Goal: Communication & Community: Share content

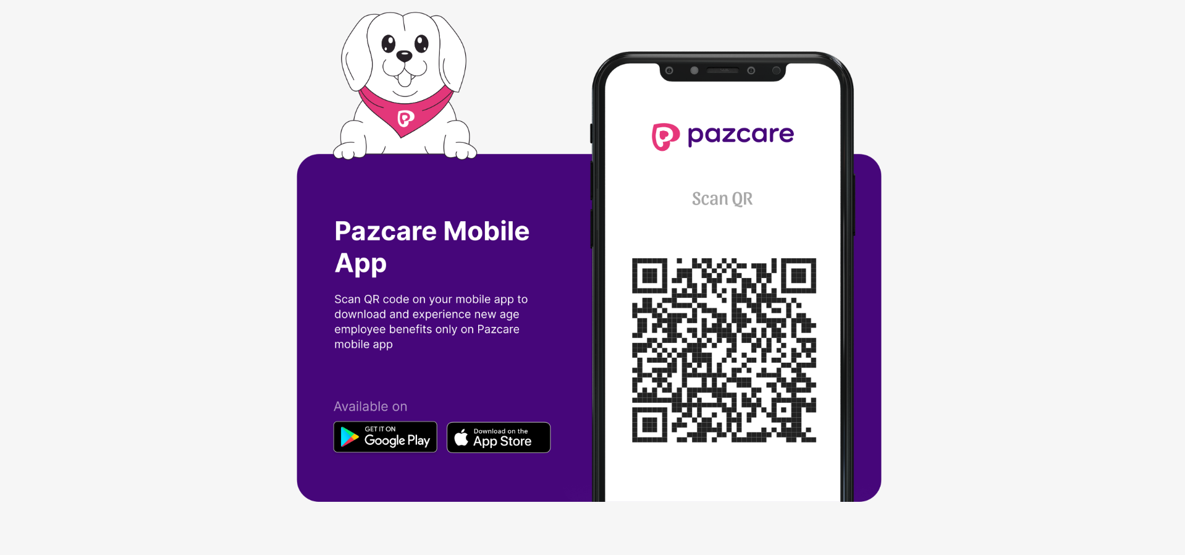
click at [434, 281] on img at bounding box center [593, 277] width 593 height 531
click at [673, 215] on img at bounding box center [593, 277] width 593 height 531
click at [712, 363] on img at bounding box center [593, 277] width 593 height 531
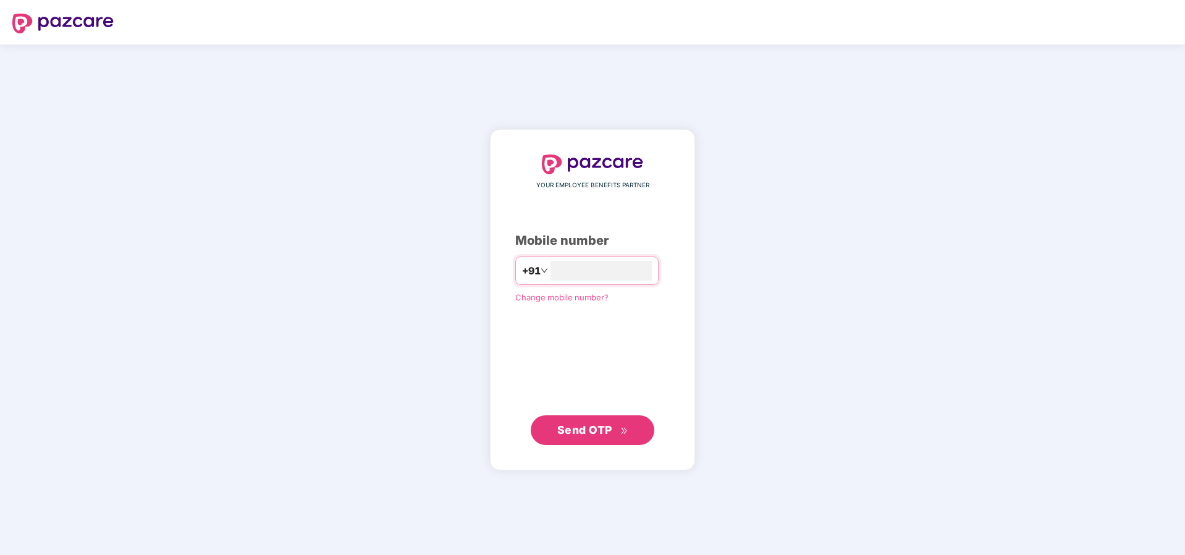
type input "**********"
click at [588, 441] on button "Send OTP" at bounding box center [593, 430] width 124 height 30
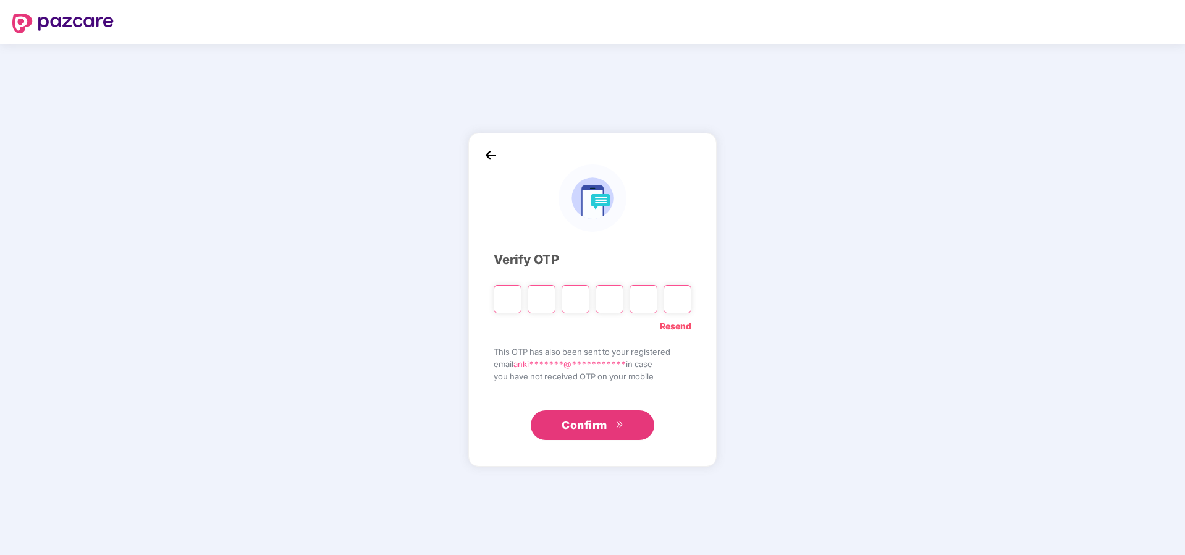
type input "*"
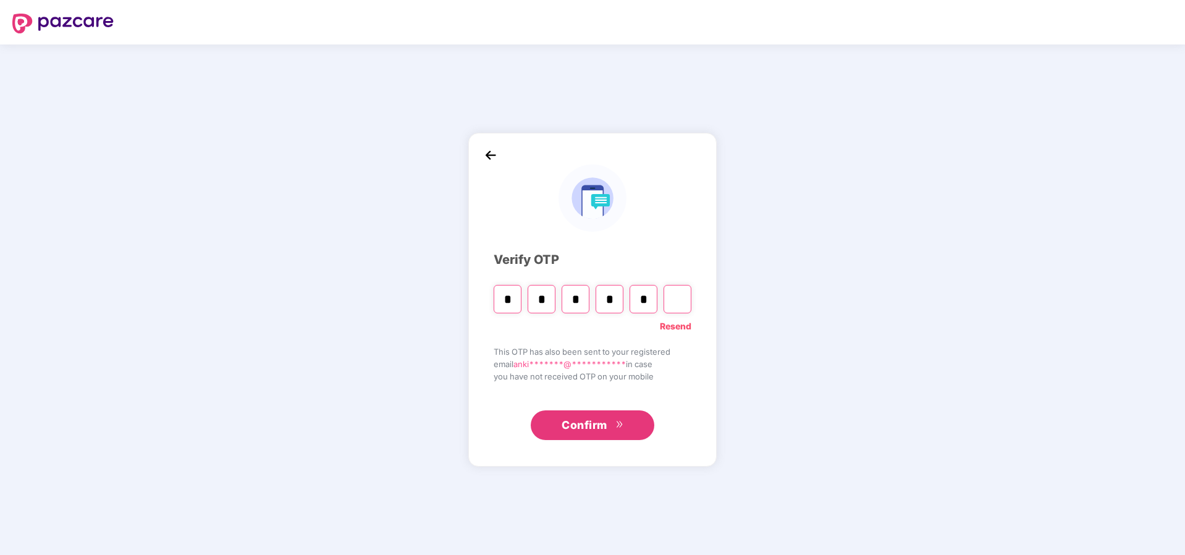
type input "*"
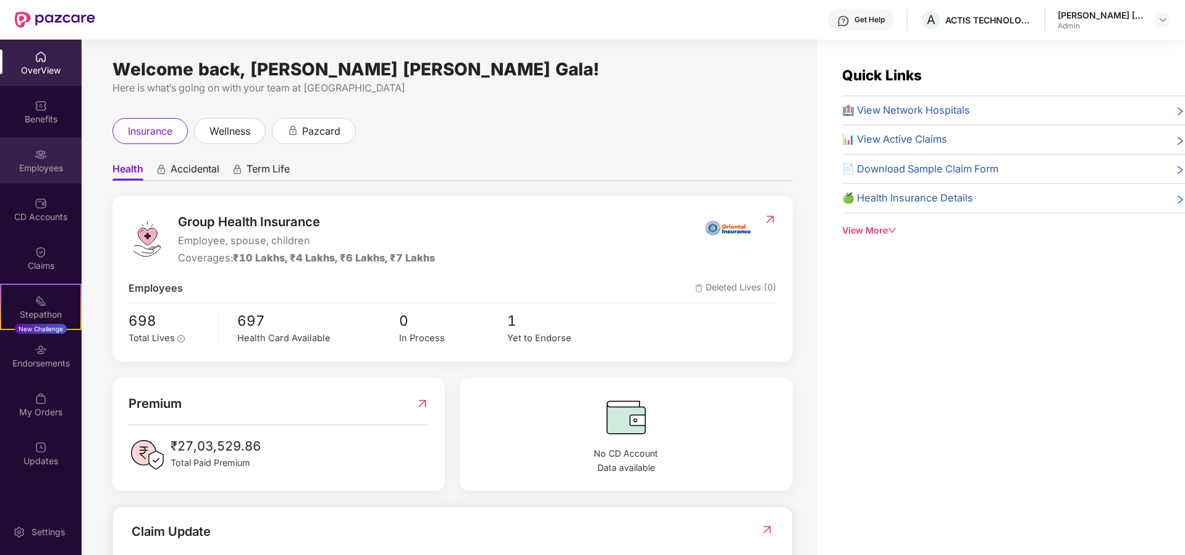
click at [57, 155] on div "Employees" at bounding box center [41, 160] width 82 height 46
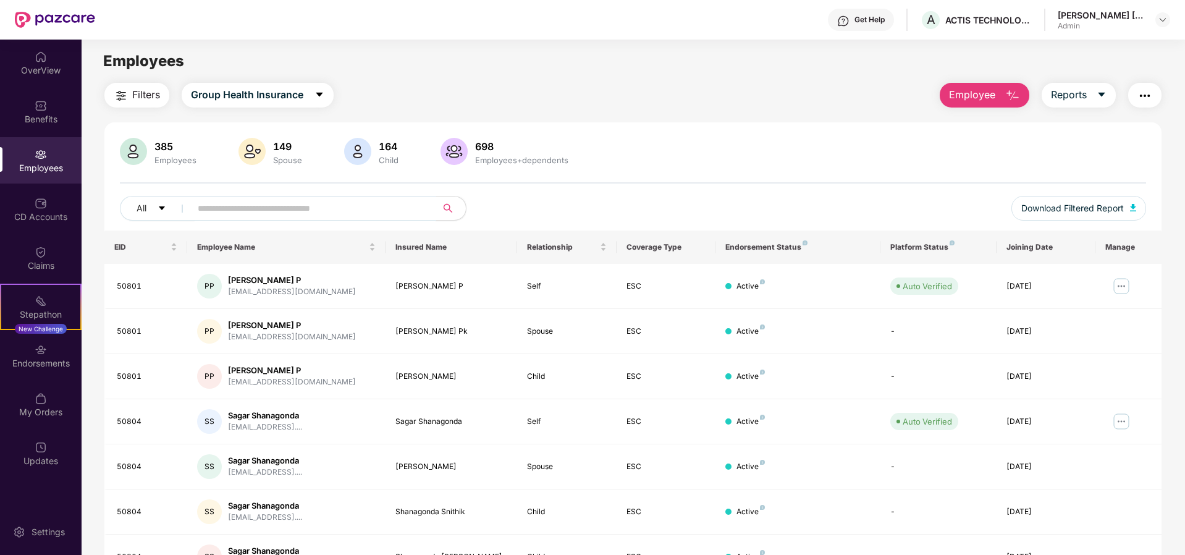
click at [226, 206] on input "text" at bounding box center [309, 208] width 222 height 19
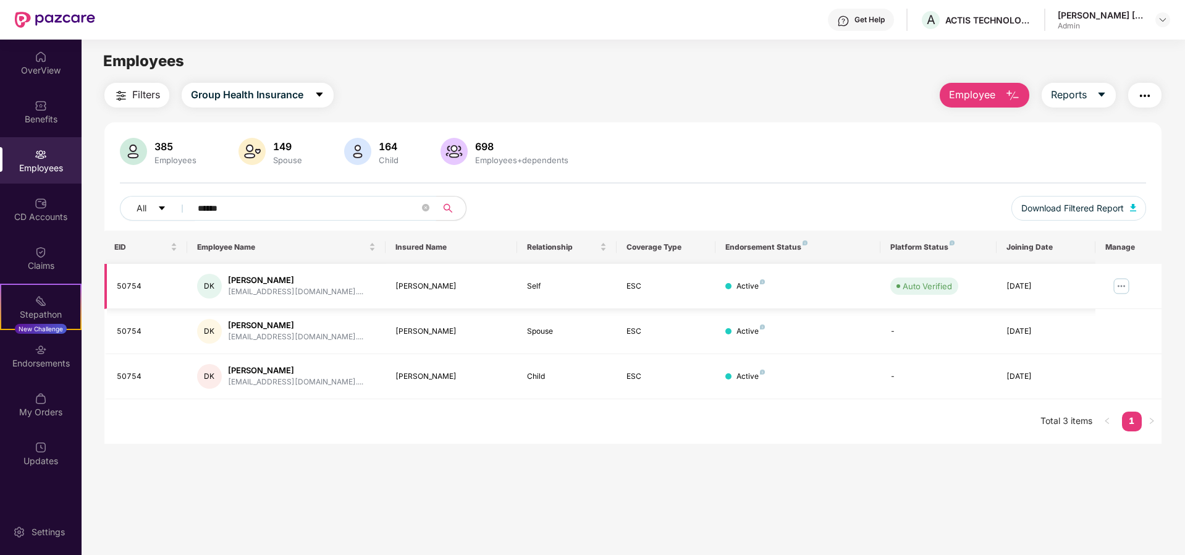
click at [1123, 287] on img at bounding box center [1122, 286] width 20 height 20
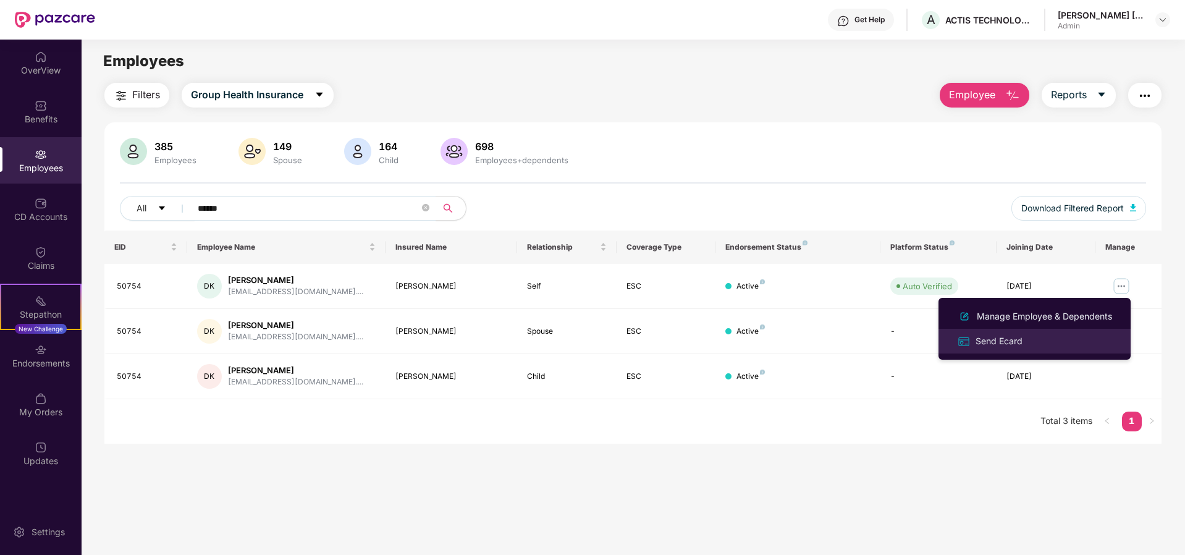
click at [997, 340] on div "Send Ecard" at bounding box center [999, 341] width 52 height 14
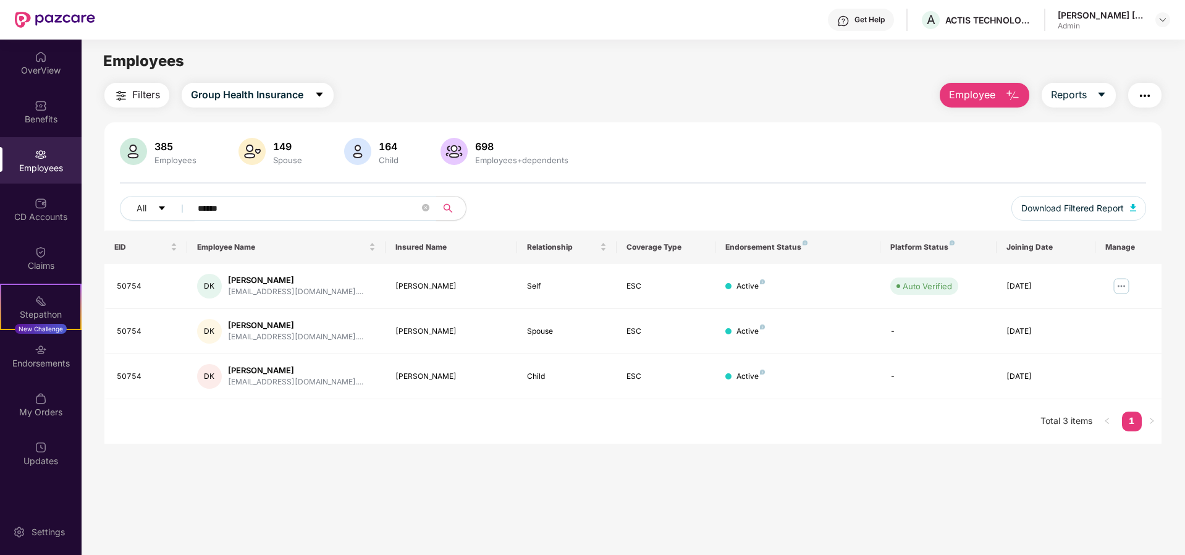
drag, startPoint x: 236, startPoint y: 213, endPoint x: 185, endPoint y: 206, distance: 51.1
click at [185, 206] on span "******" at bounding box center [309, 208] width 253 height 25
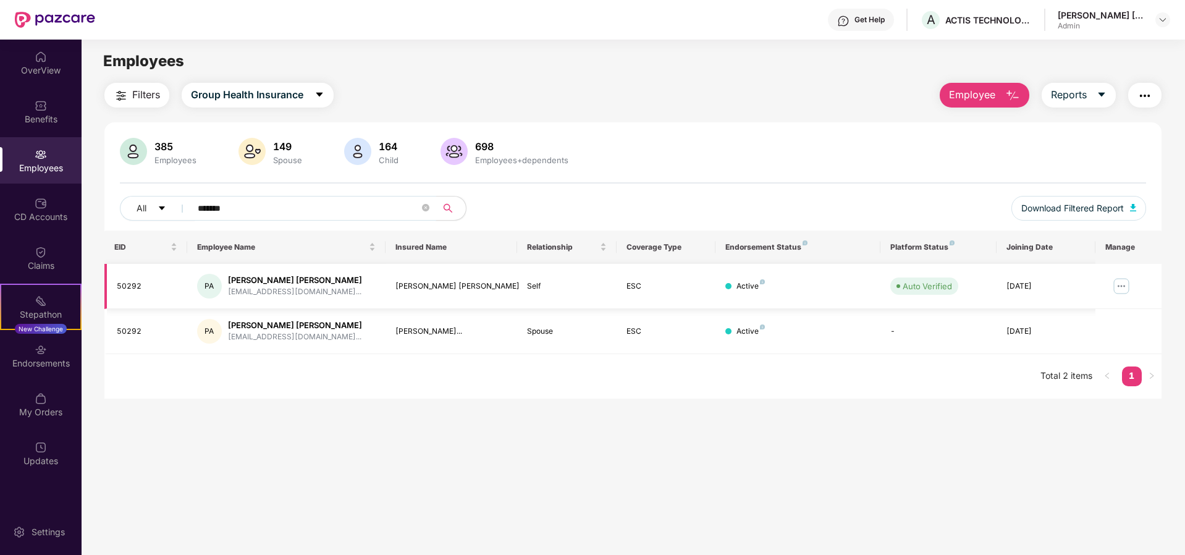
type input "*******"
click at [1112, 287] on img at bounding box center [1122, 286] width 20 height 20
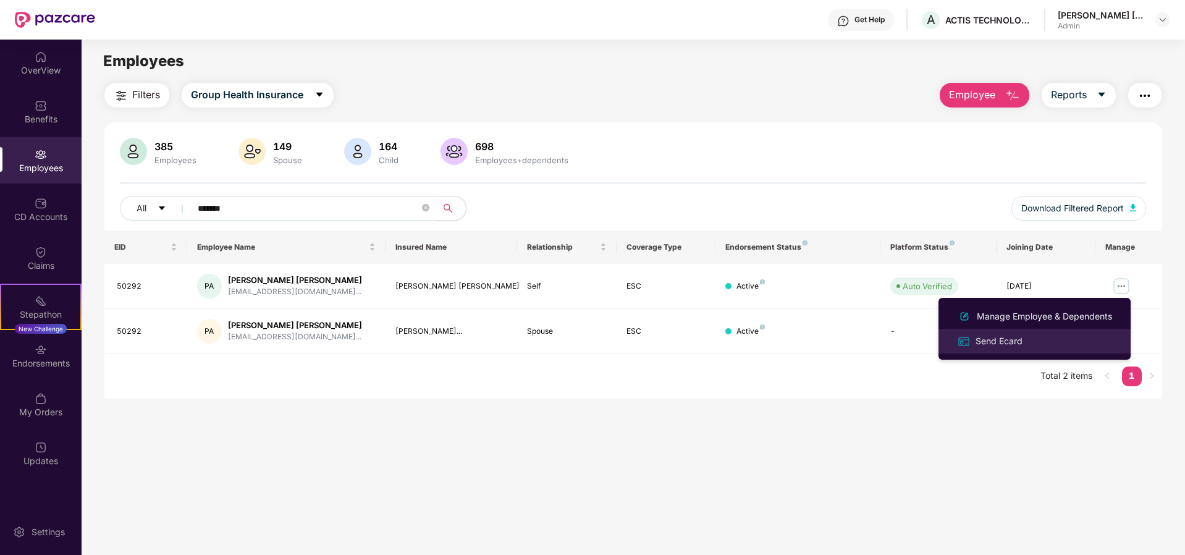
click at [997, 343] on div "Send Ecard" at bounding box center [999, 341] width 52 height 14
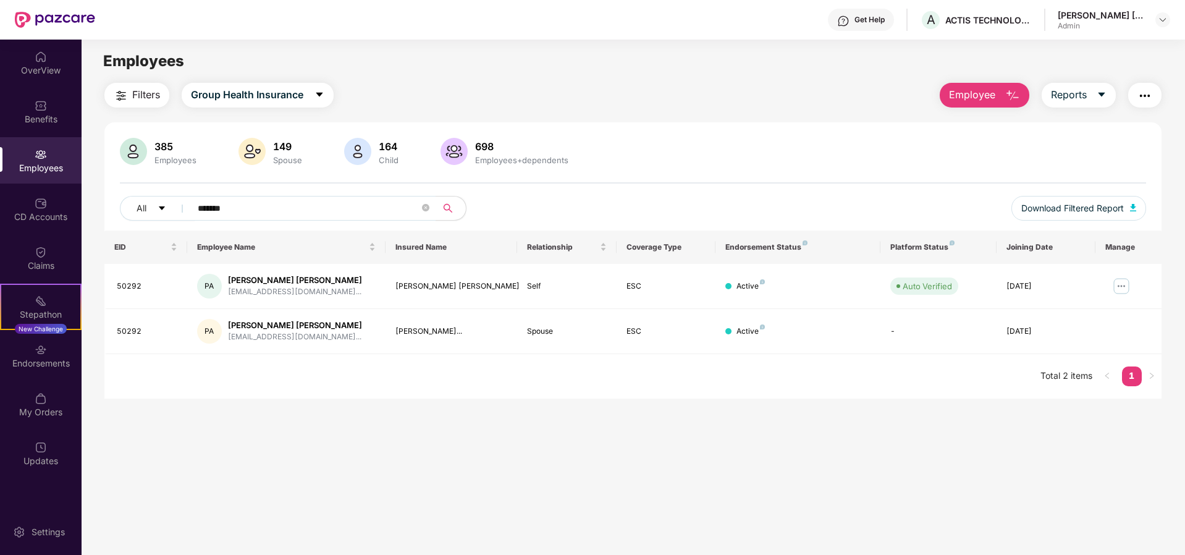
click at [979, 101] on span "Employee" at bounding box center [972, 94] width 46 height 15
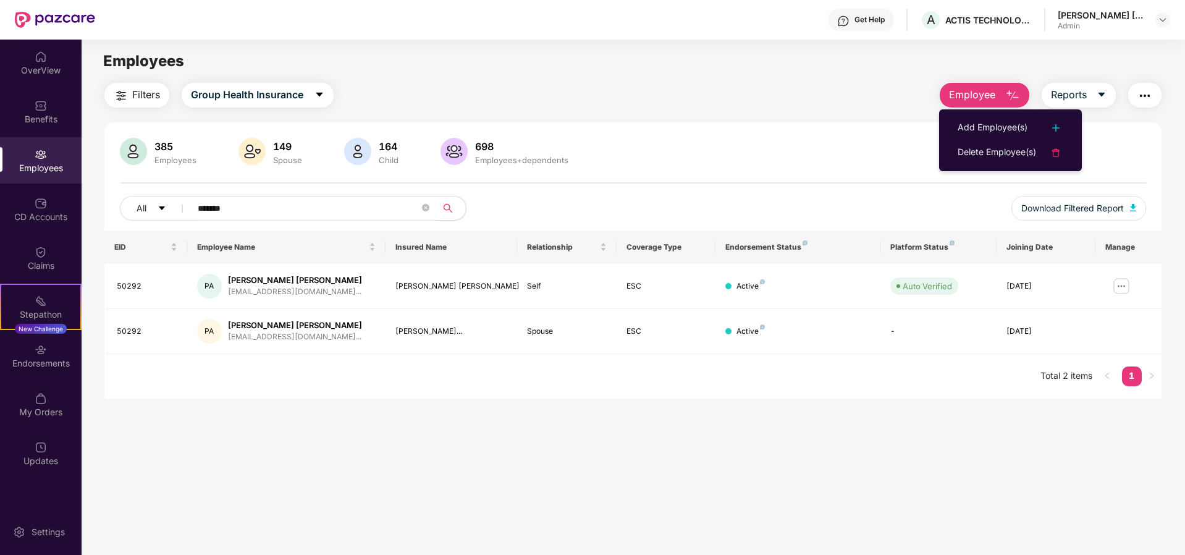
click at [704, 83] on div "Filters Group Health Insurance Employee Reports" at bounding box center [632, 95] width 1057 height 25
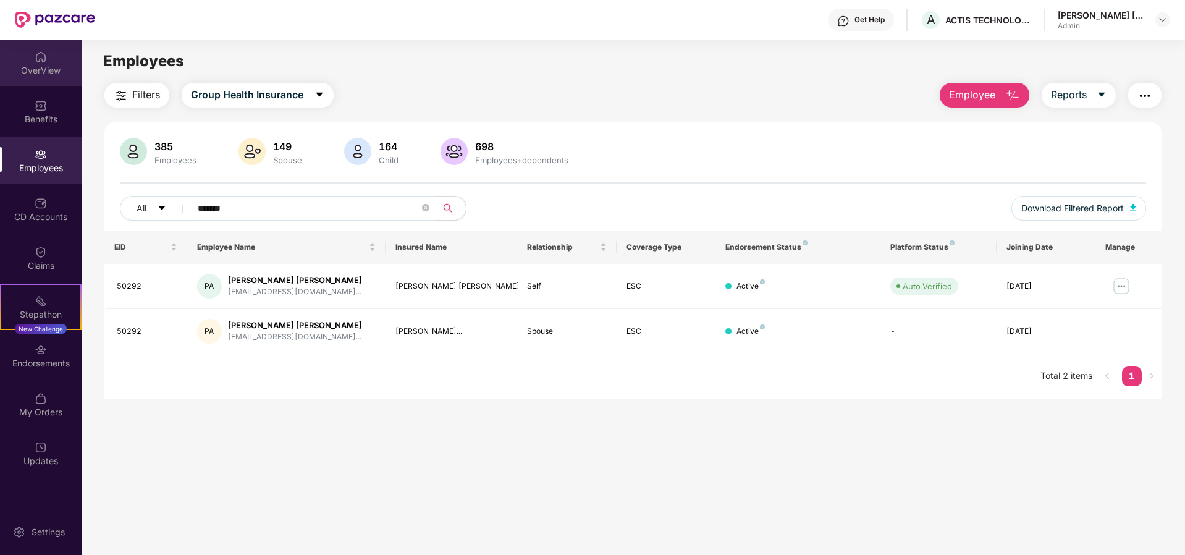
click at [41, 71] on div "OverView" at bounding box center [41, 70] width 82 height 12
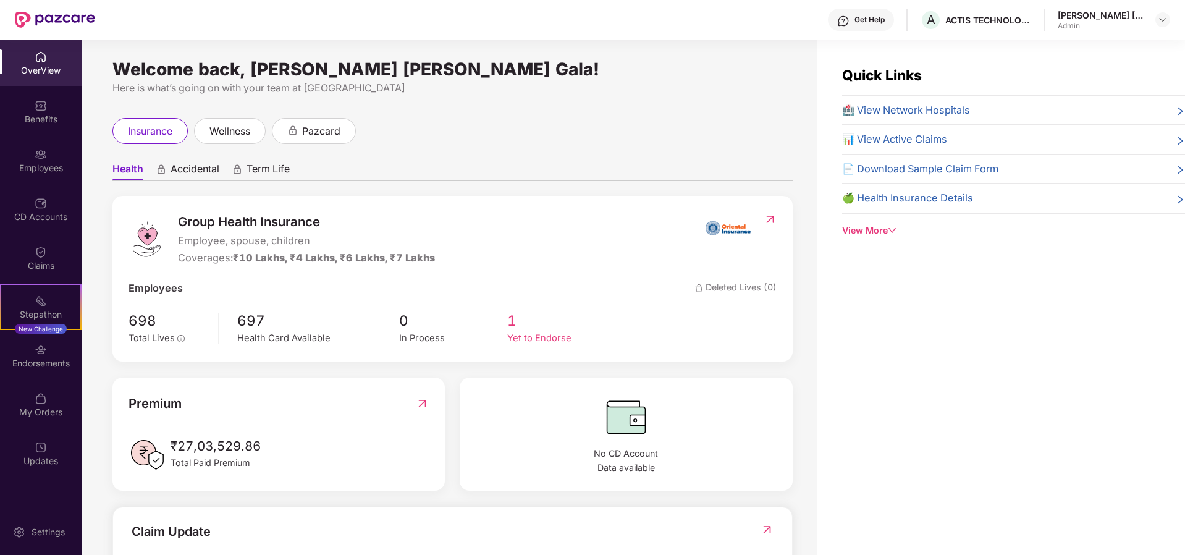
click at [521, 339] on div "Yet to Endorse" at bounding box center [561, 338] width 108 height 14
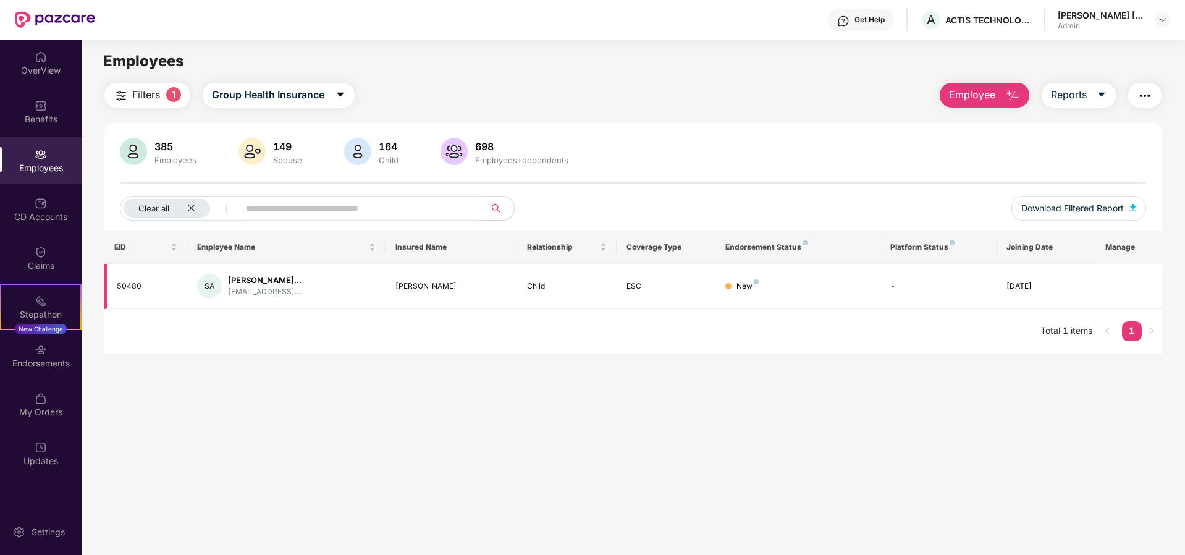
click at [1108, 279] on td at bounding box center [1128, 286] width 66 height 45
click at [49, 164] on div "Employees" at bounding box center [41, 168] width 82 height 12
click at [40, 64] on div "OverView" at bounding box center [41, 70] width 82 height 12
click at [189, 211] on icon "close" at bounding box center [191, 208] width 6 height 6
